Goal: Navigation & Orientation: Find specific page/section

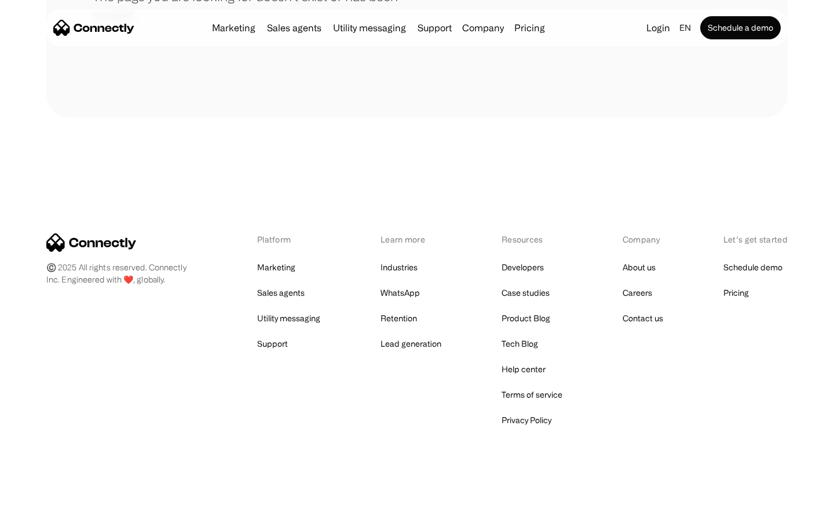
scroll to position [211, 0]
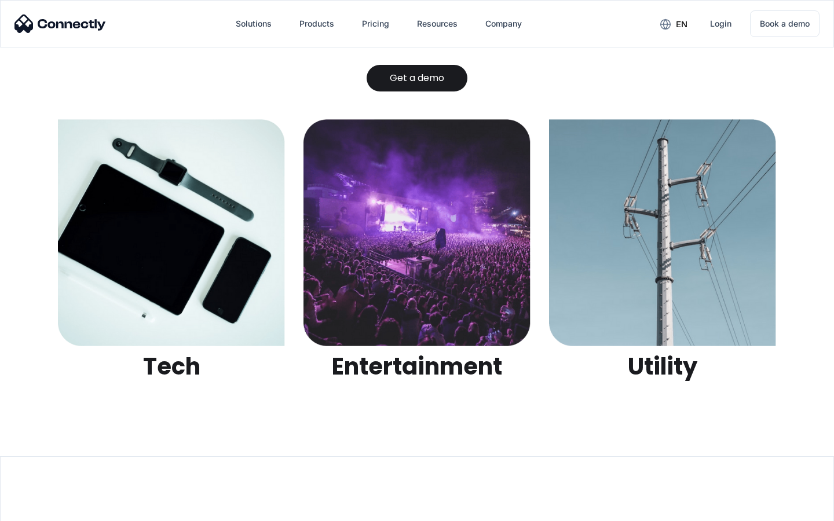
scroll to position [3653, 0]
